Goal: Communication & Community: Share content

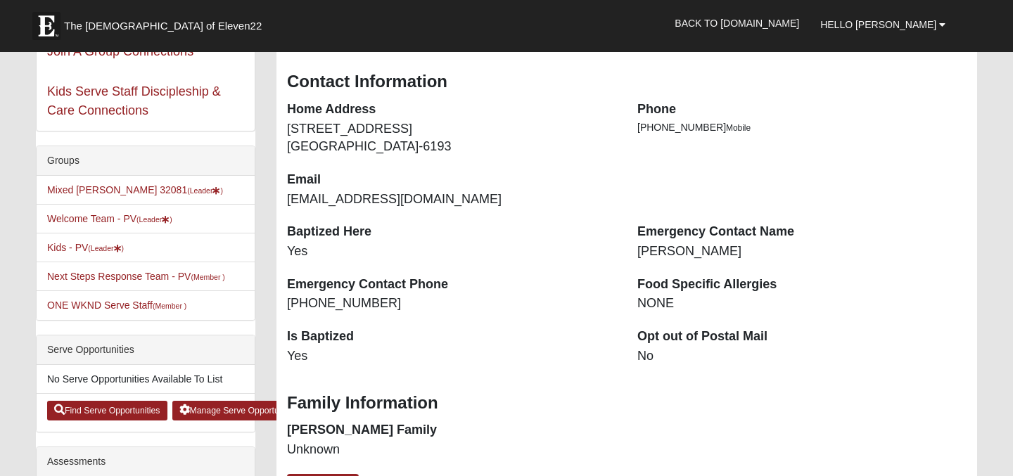
scroll to position [207, 0]
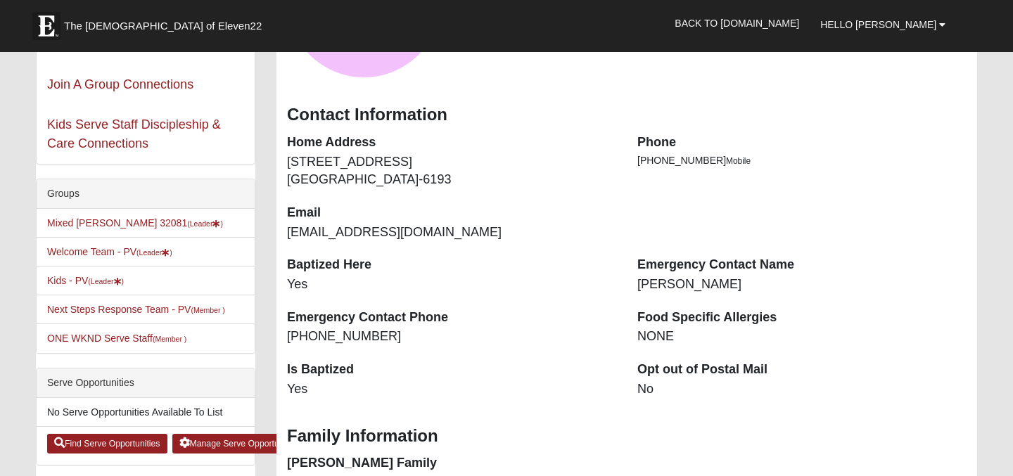
click at [94, 231] on li "Mixed Myers 32081 (Leader )" at bounding box center [146, 223] width 218 height 29
click at [94, 224] on link "Mixed Myers 32081 (Leader )" at bounding box center [135, 222] width 176 height 11
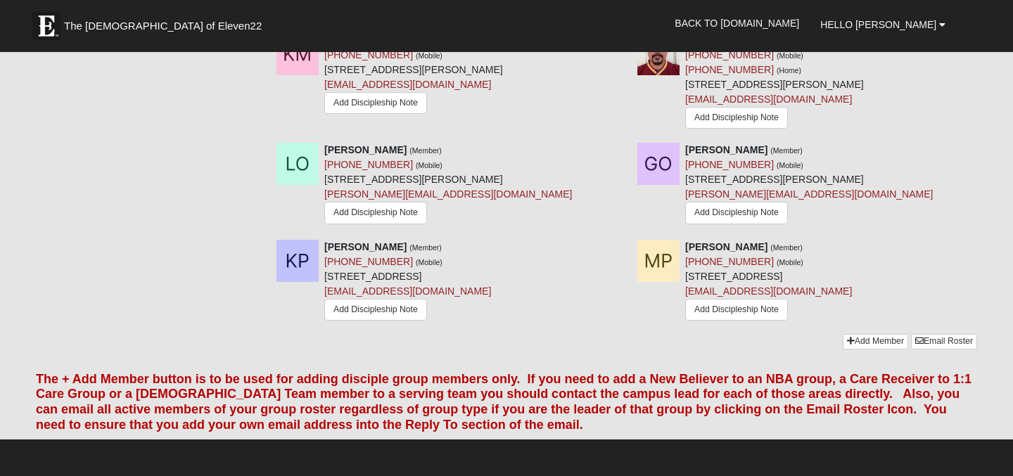
scroll to position [1235, 0]
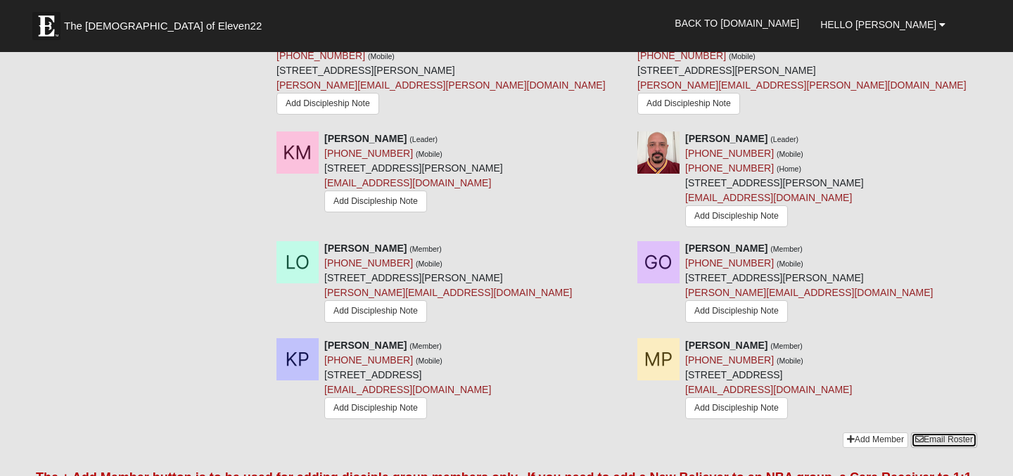
click at [946, 433] on link "Email Roster" at bounding box center [944, 440] width 66 height 15
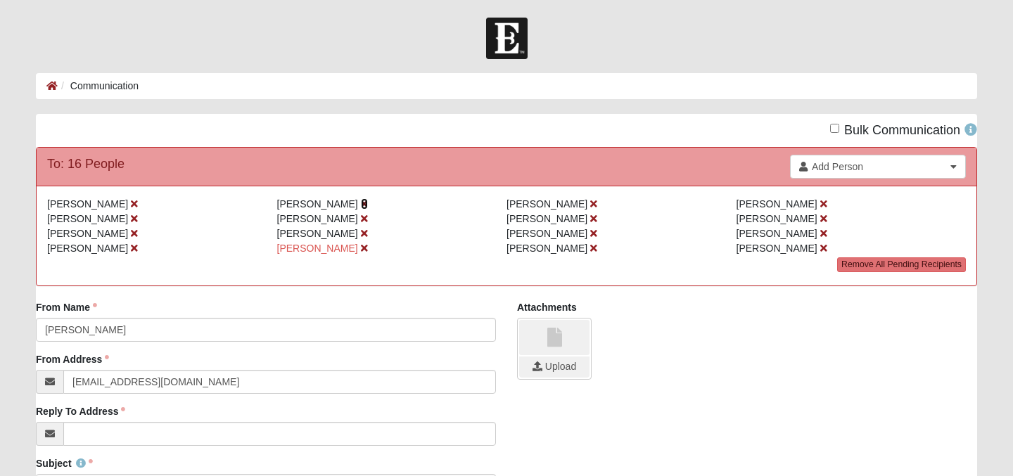
click at [361, 203] on icon at bounding box center [364, 204] width 7 height 10
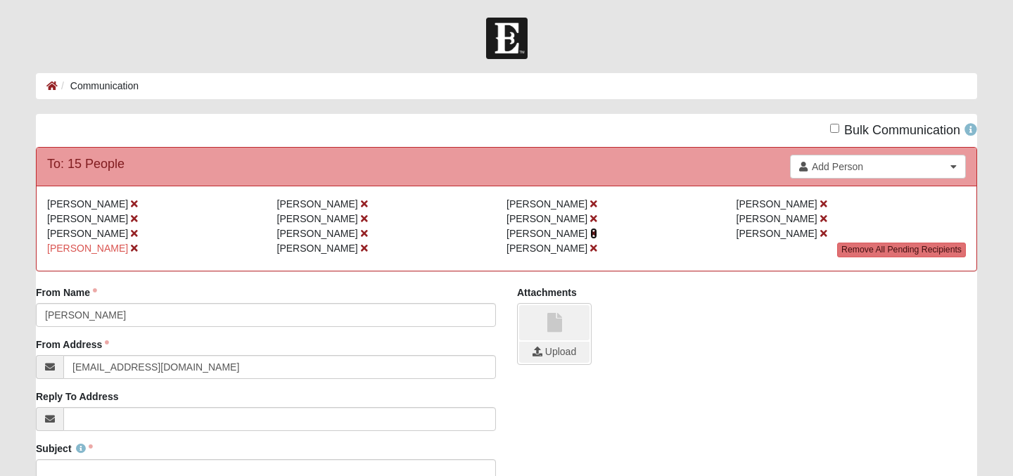
click at [590, 235] on icon at bounding box center [593, 234] width 7 height 10
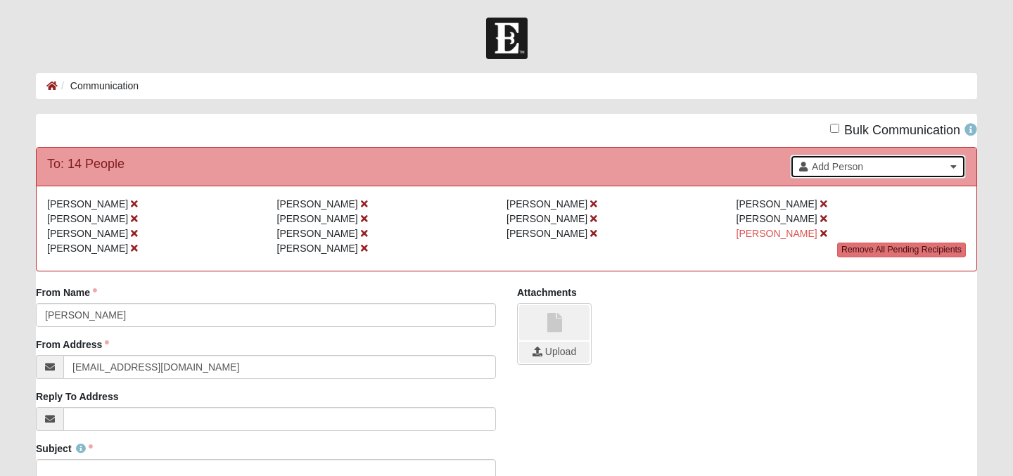
click at [841, 161] on span "Add Person" at bounding box center [879, 167] width 134 height 14
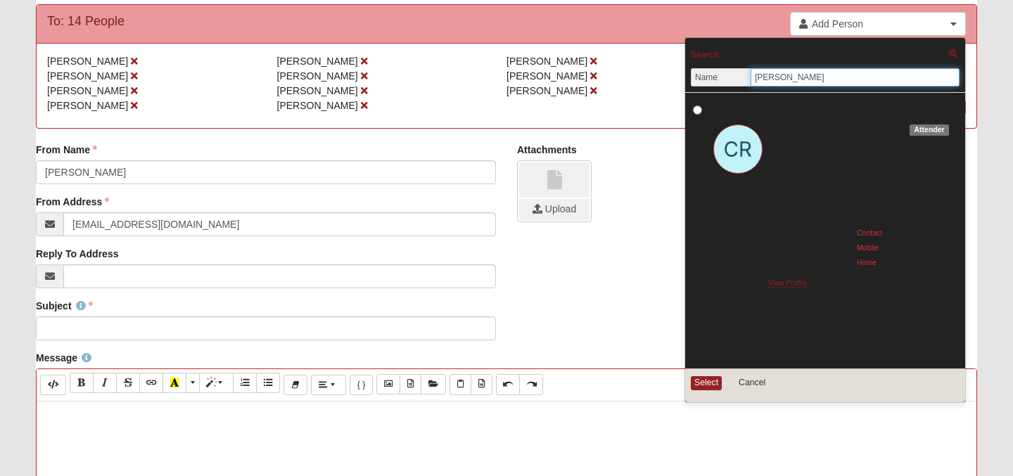
scroll to position [143, 0]
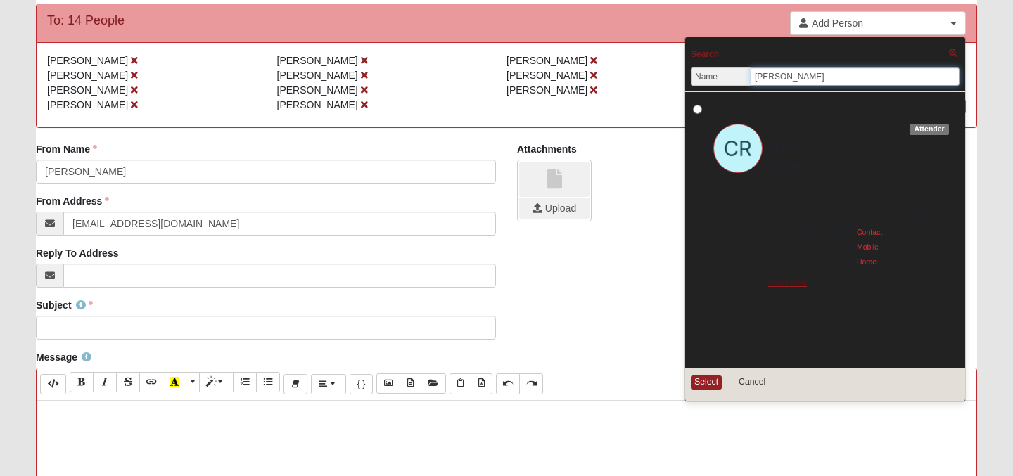
type input "[PERSON_NAME]"
click at [798, 284] on link "View Profile" at bounding box center [787, 282] width 39 height 9
click at [696, 110] on input "[PERSON_NAME] Spouse: [PERSON_NAME]" at bounding box center [697, 109] width 9 height 9
radio input "true"
click at [708, 380] on button "Select" at bounding box center [706, 382] width 31 height 13
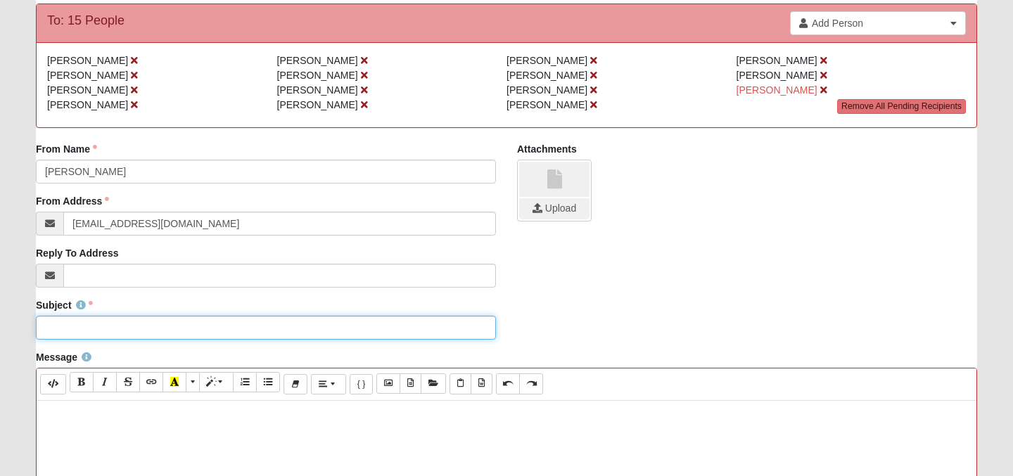
click at [66, 326] on input "Subject" at bounding box center [266, 328] width 460 height 24
type input "[PERSON_NAME] Tonight 8/18"
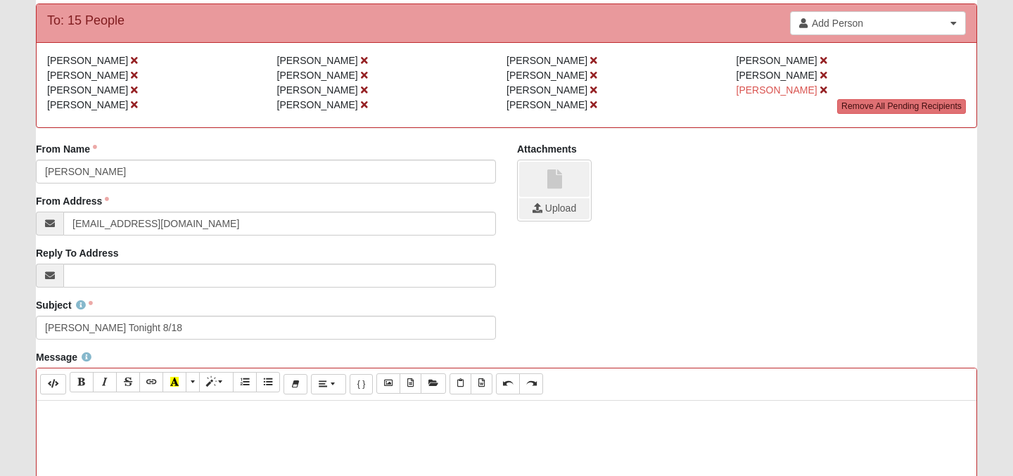
click at [77, 415] on p at bounding box center [507, 415] width 926 height 15
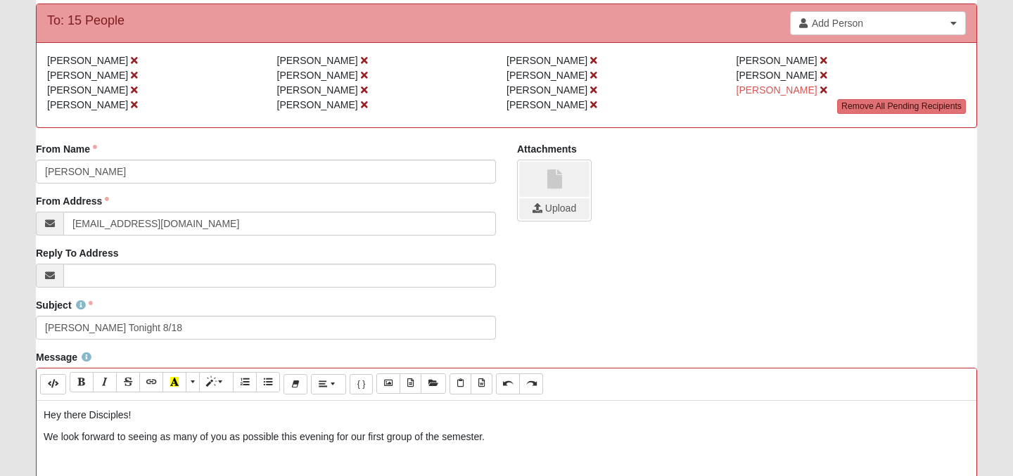
click at [401, 441] on p "We look forward to seeing as many of you as possible this evening for our first…" at bounding box center [507, 437] width 926 height 15
click at [506, 437] on p "We look forward to seeing as many of you as possible this evening for our first…" at bounding box center [507, 437] width 926 height 15
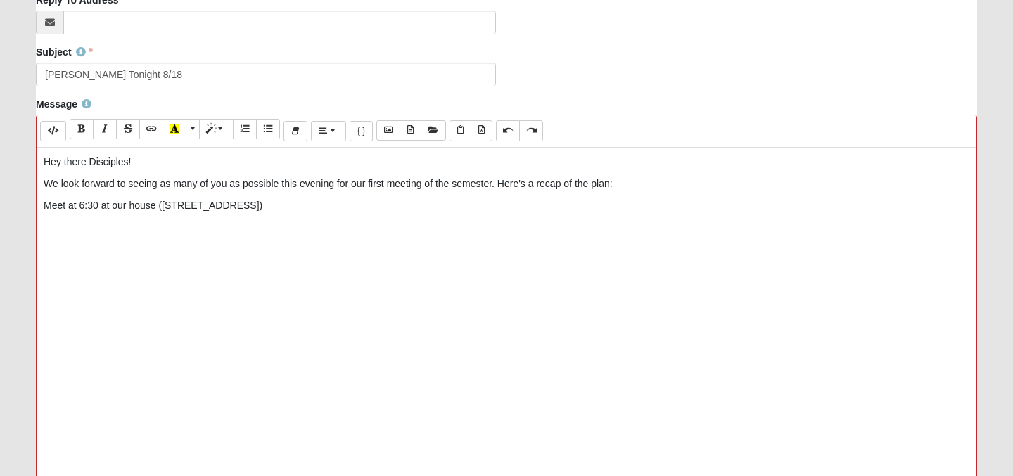
scroll to position [398, 0]
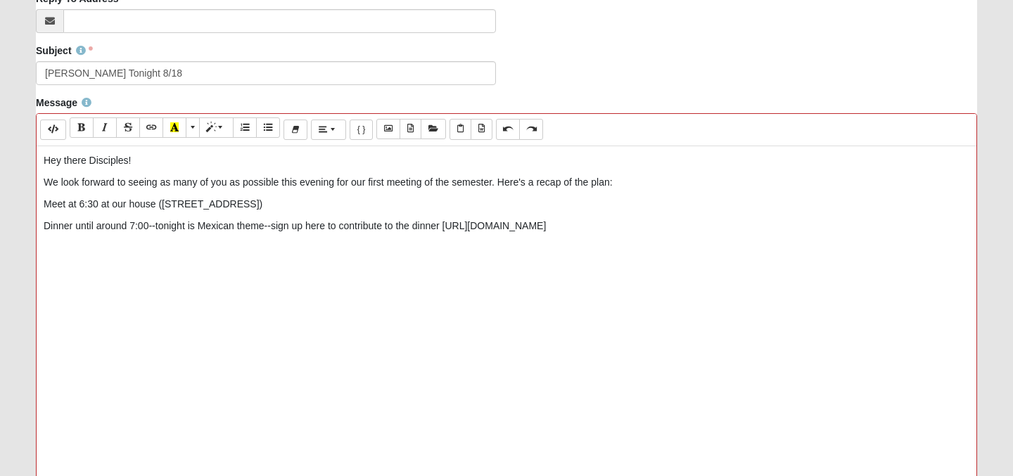
drag, startPoint x: 444, startPoint y: 226, endPoint x: 636, endPoint y: 228, distance: 192.7
click at [636, 228] on p "Dinner until around 7:00--tonight is Mexican theme--sign up here to contribute …" at bounding box center [507, 226] width 926 height 15
click at [152, 127] on icon "Link (⌘+K)" at bounding box center [151, 127] width 8 height 10
type input "[URL][DOMAIN_NAME]"
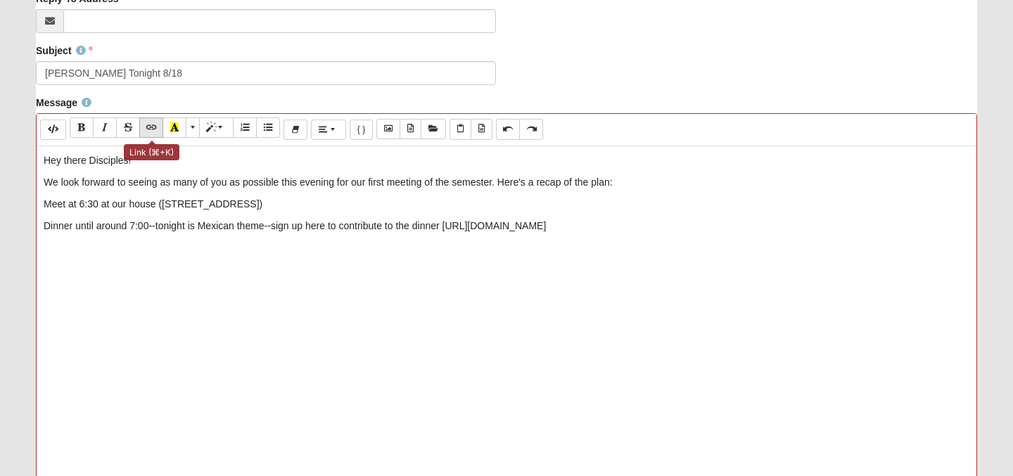
checkbox input "false"
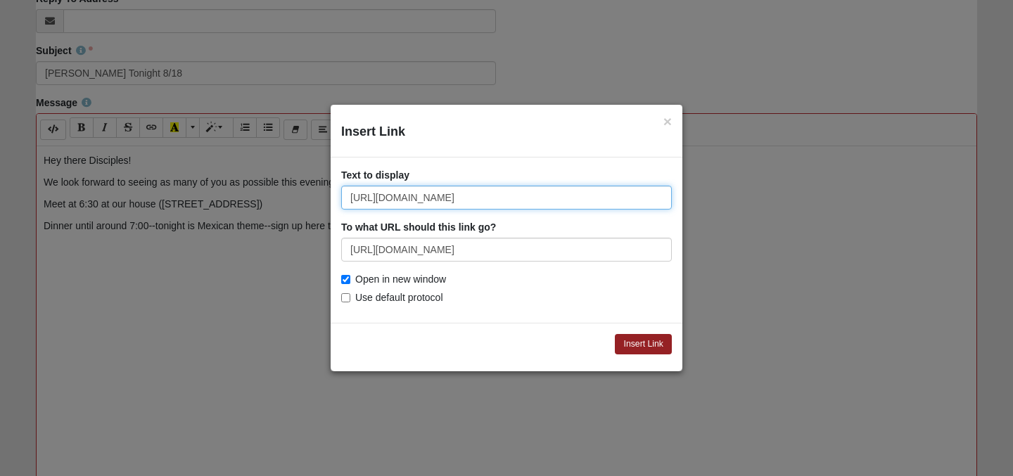
click at [414, 199] on input "[URL][DOMAIN_NAME]" at bounding box center [506, 198] width 331 height 24
type input "Mexican Dinner Sign-Up"
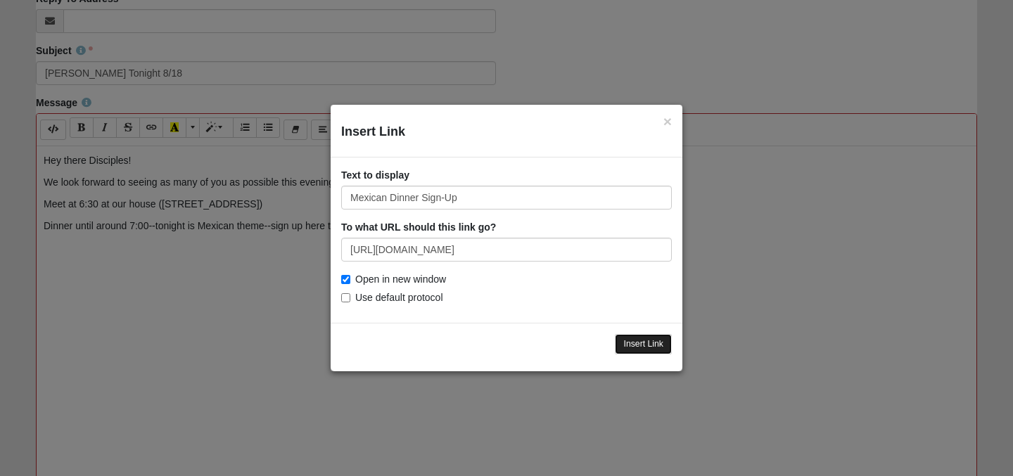
click at [654, 349] on input "Insert Link" at bounding box center [643, 344] width 57 height 20
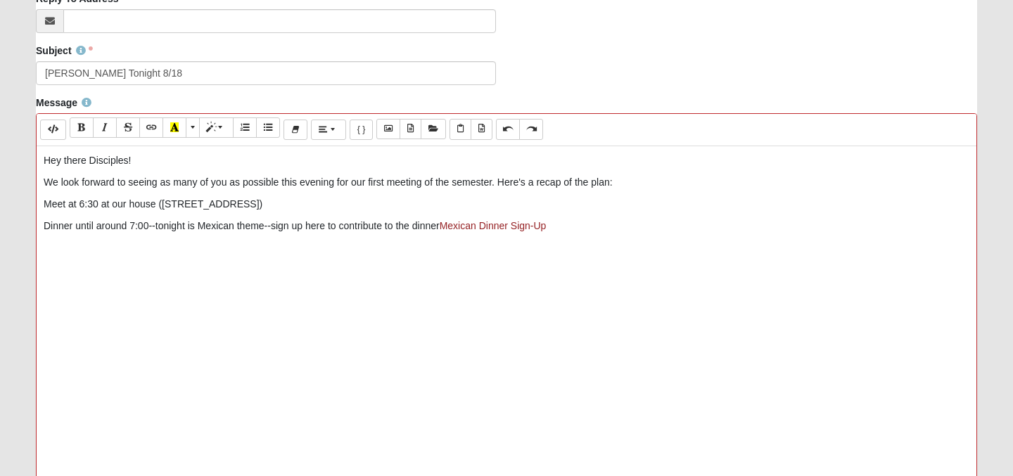
click at [591, 233] on p "Dinner until around 7:00--tonight is Mexican theme--sign up here to contribute …" at bounding box center [507, 226] width 926 height 15
click at [97, 248] on p "7:00(ish)-8:00(ish) Sermon recap and discussion questions" at bounding box center [507, 248] width 926 height 15
click at [54, 267] on p "8" at bounding box center [507, 269] width 926 height 15
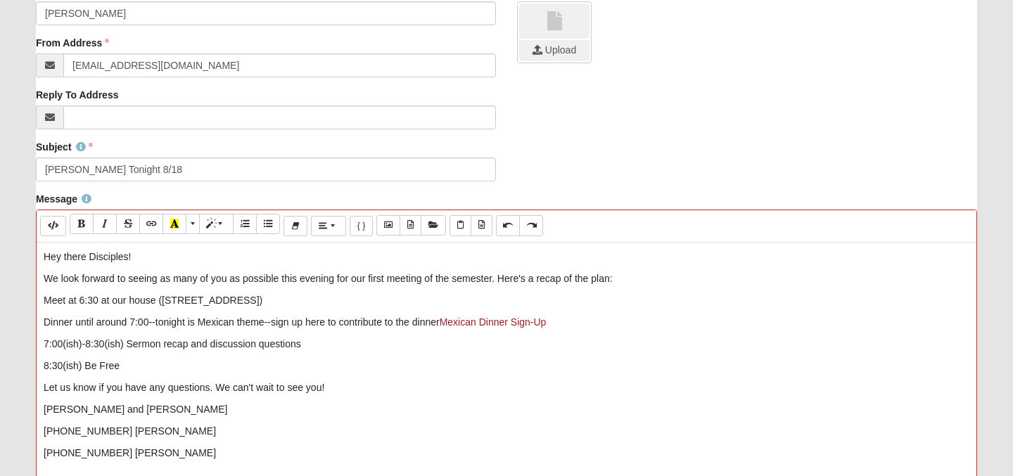
scroll to position [298, 0]
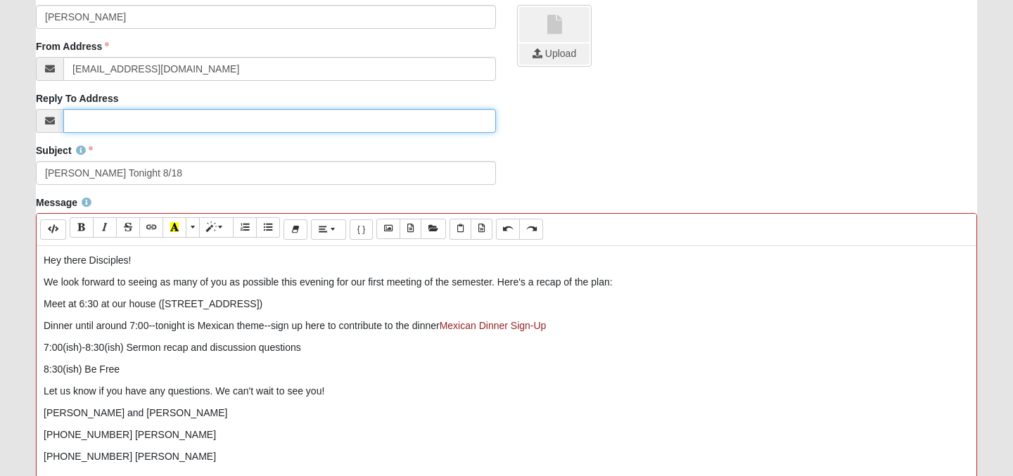
click at [231, 121] on input "Reply To Address" at bounding box center [279, 121] width 433 height 24
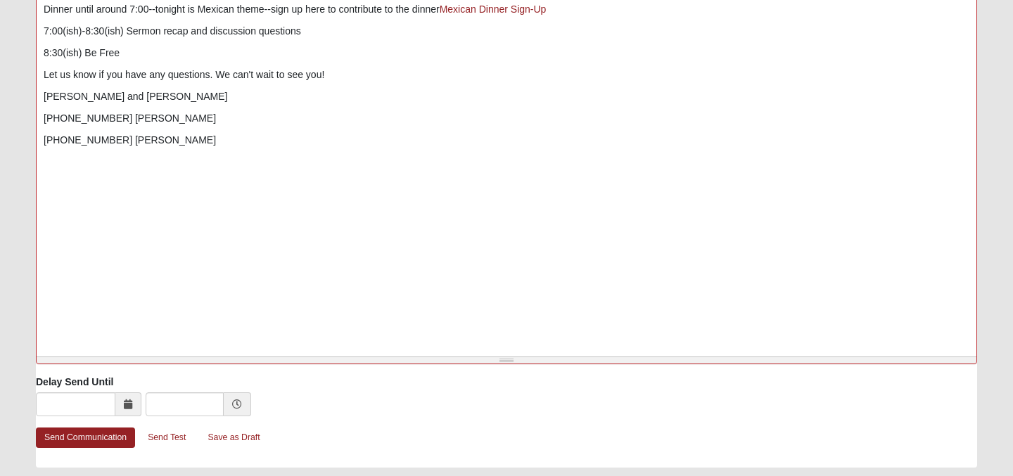
scroll to position [658, 0]
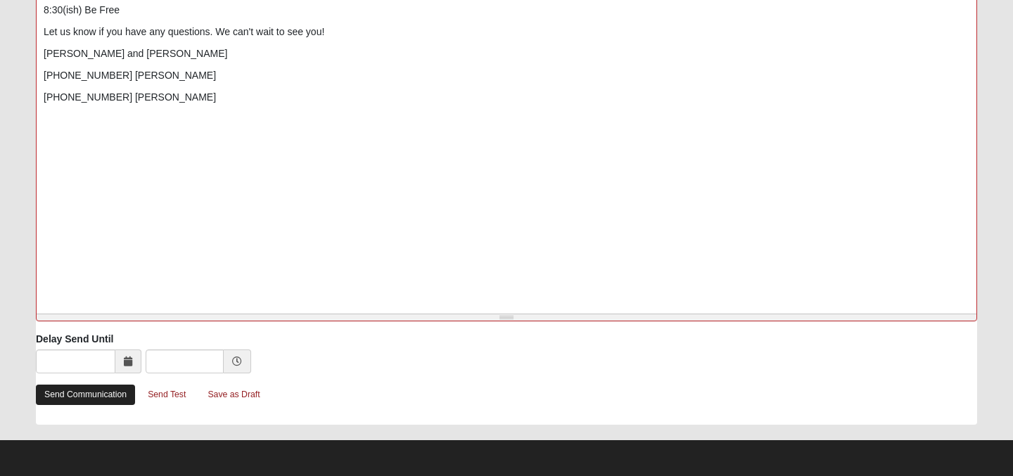
type input "[EMAIL_ADDRESS][DOMAIN_NAME]"
click at [83, 398] on link "Send Communication" at bounding box center [85, 395] width 99 height 20
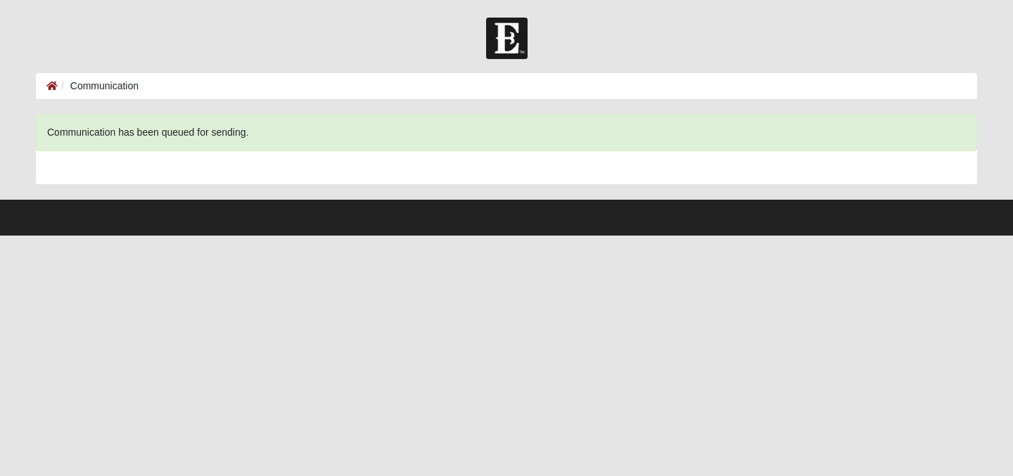
scroll to position [0, 0]
